Goal: Information Seeking & Learning: Learn about a topic

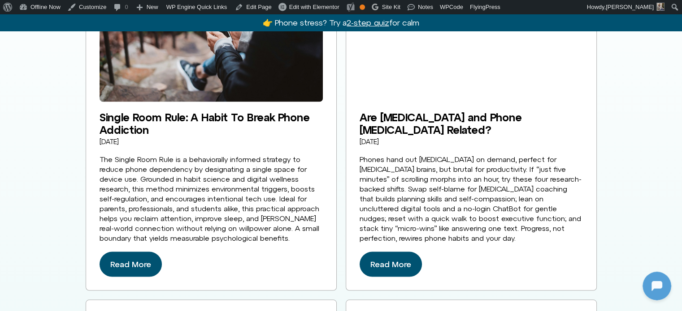
scroll to position [1793, 0]
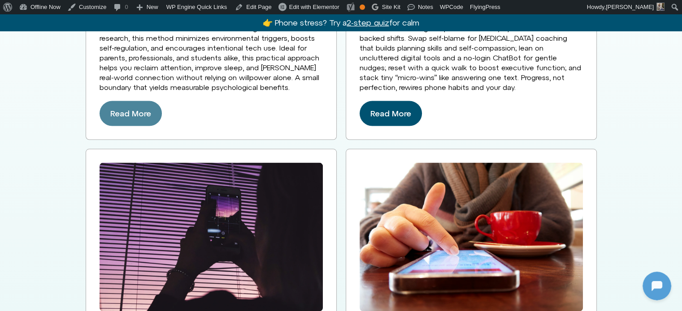
click at [135, 107] on span "Read More" at bounding box center [130, 114] width 41 height 14
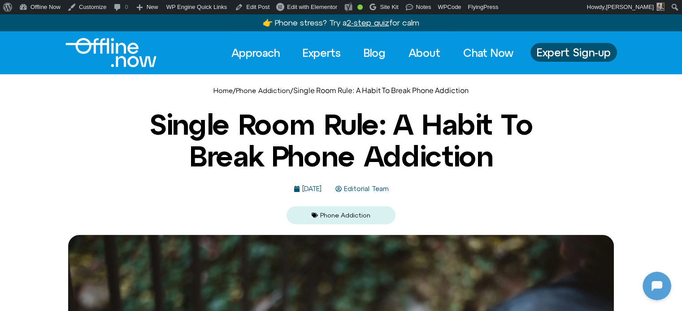
click at [380, 188] on span "Editorial Team" at bounding box center [365, 190] width 47 height 8
